Goal: Information Seeking & Learning: Understand process/instructions

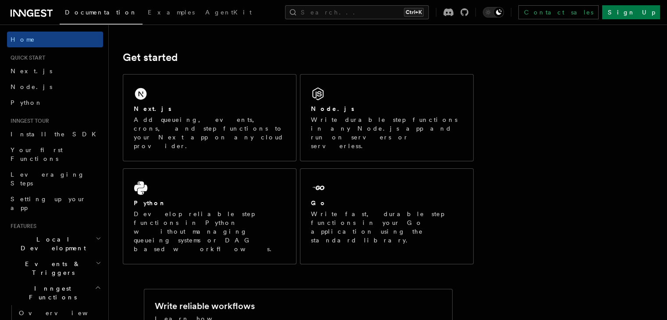
scroll to position [108, 0]
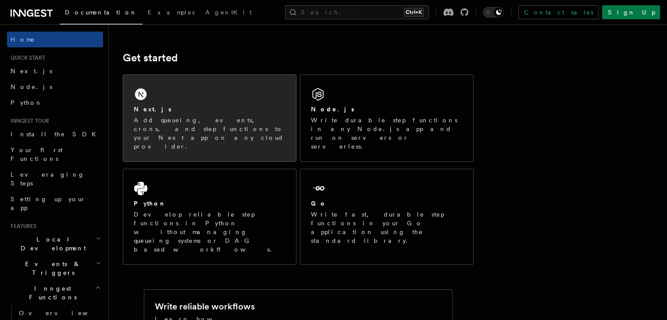
click at [241, 111] on div "Next.js" at bounding box center [210, 109] width 152 height 9
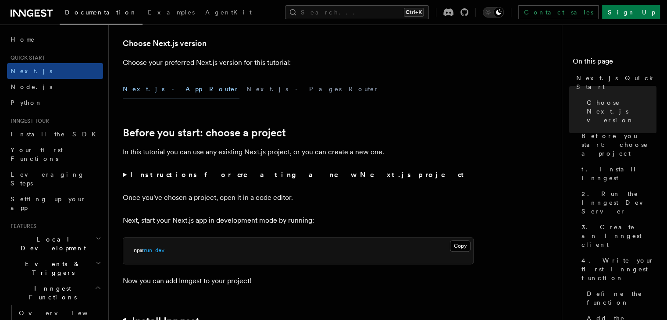
scroll to position [208, 0]
click at [246, 86] on button "Next.js - Pages Router" at bounding box center [312, 90] width 132 height 20
click at [144, 89] on button "Next.js - App Router" at bounding box center [181, 90] width 117 height 20
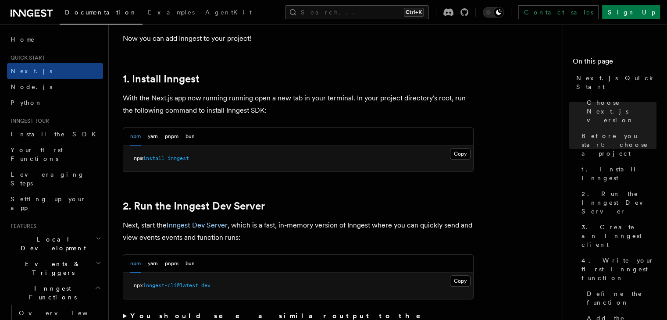
scroll to position [452, 0]
click at [463, 148] on button "Copy Copied" at bounding box center [460, 152] width 21 height 11
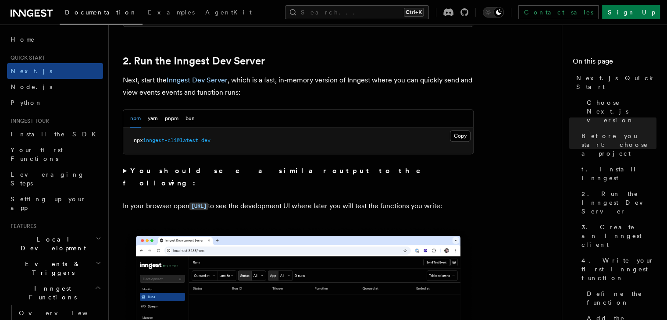
scroll to position [596, 0]
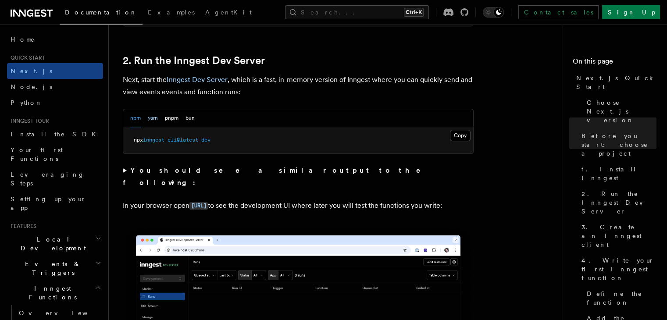
click at [152, 115] on button "yarn" at bounding box center [153, 118] width 10 height 18
click at [135, 116] on button "npm" at bounding box center [135, 118] width 11 height 18
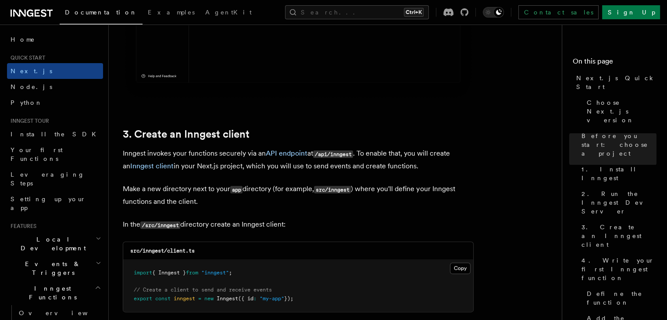
scroll to position [943, 0]
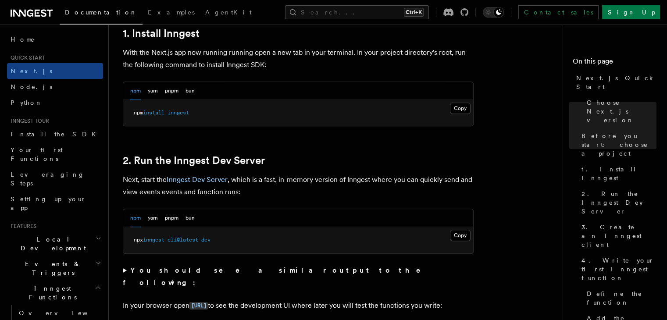
scroll to position [496, 0]
click at [454, 234] on button "Copy Copied" at bounding box center [460, 235] width 21 height 11
